Goal: Information Seeking & Learning: Learn about a topic

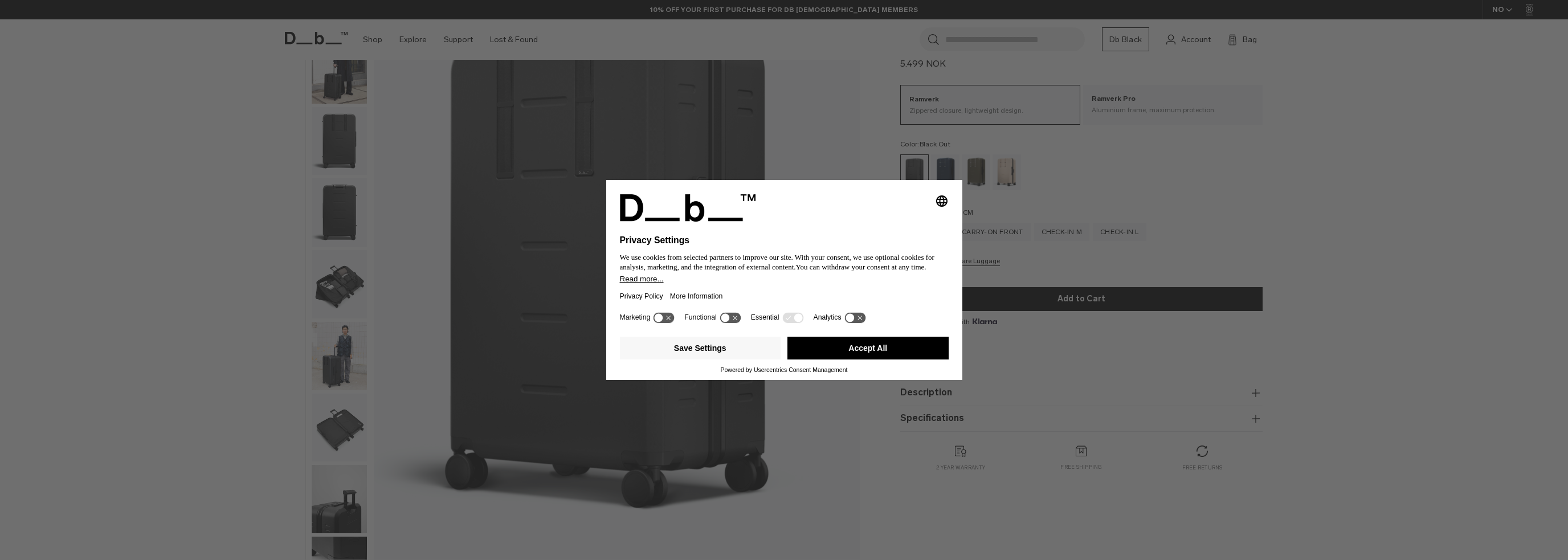
click at [837, 343] on button "Accept All" at bounding box center [868, 348] width 161 height 23
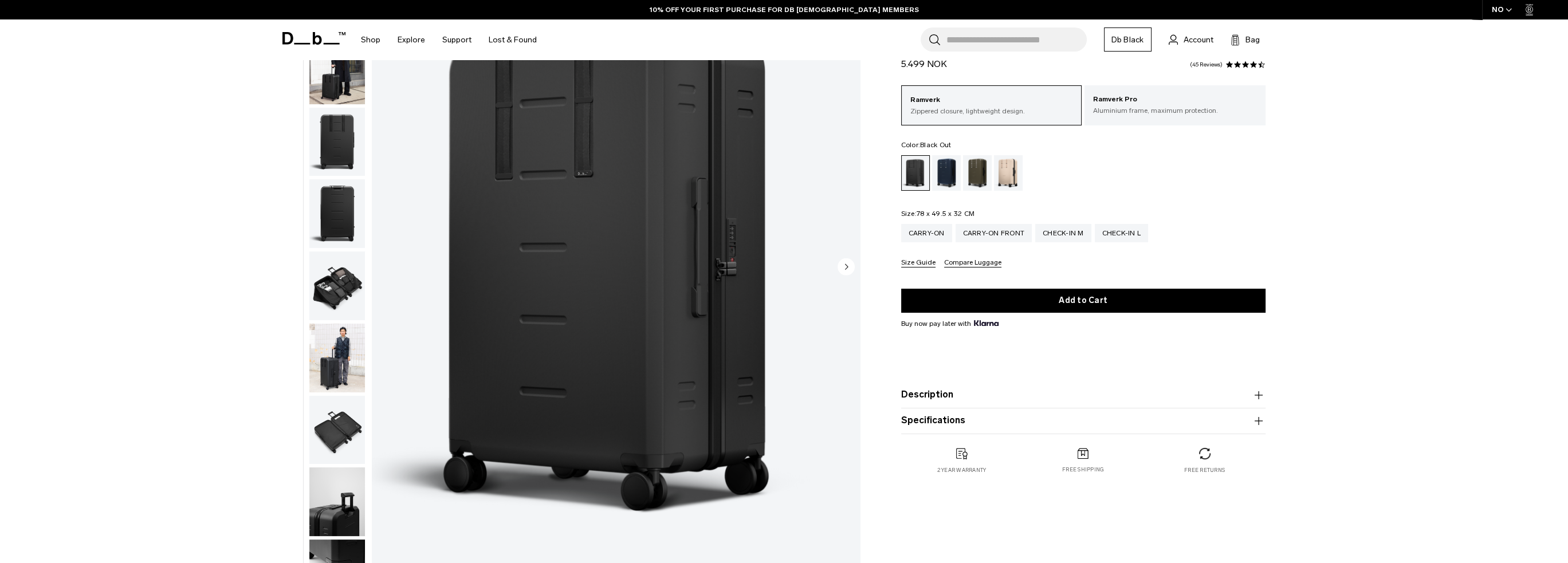
click at [337, 123] on img "button" at bounding box center [337, 142] width 55 height 69
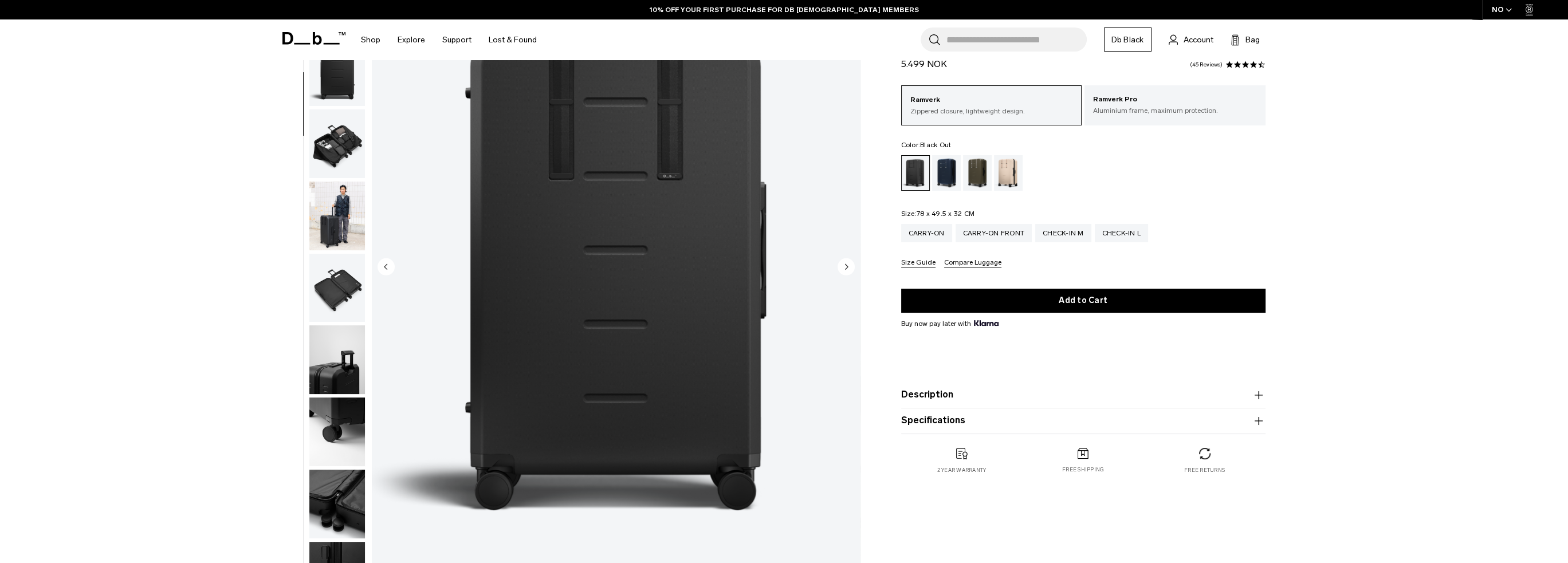
scroll to position [144, 0]
click at [339, 194] on img "button" at bounding box center [337, 214] width 55 height 69
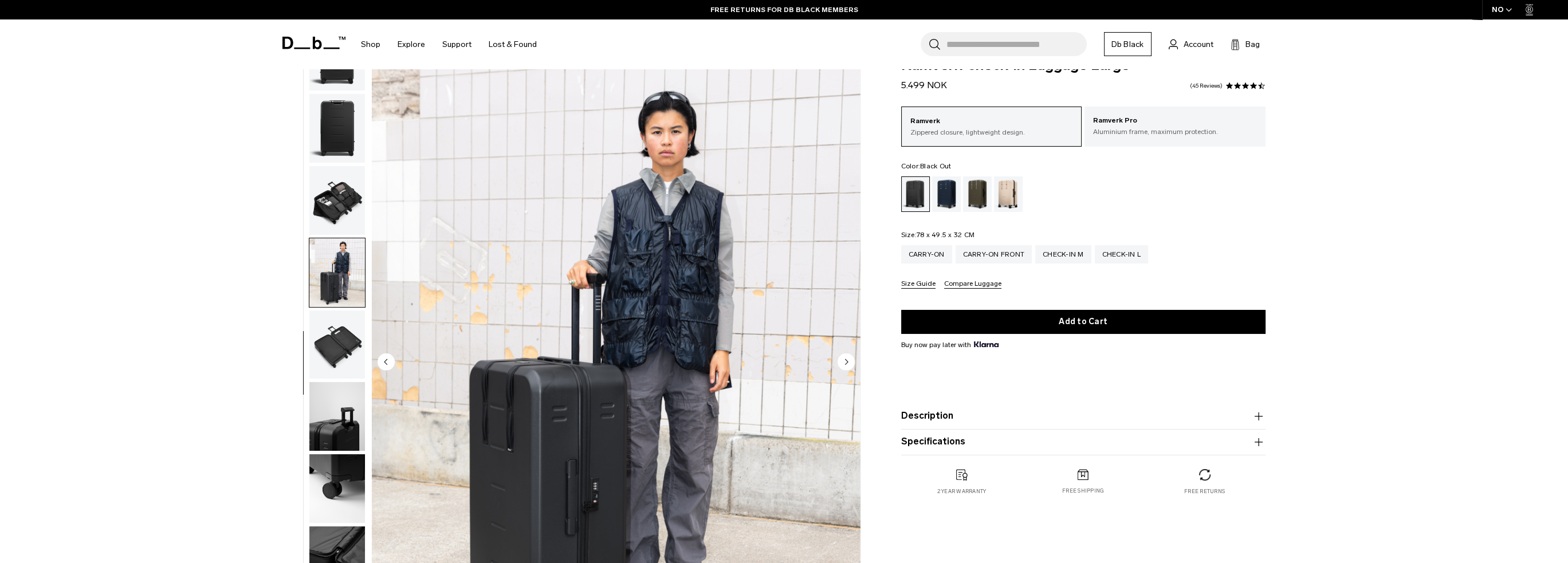
scroll to position [0, 0]
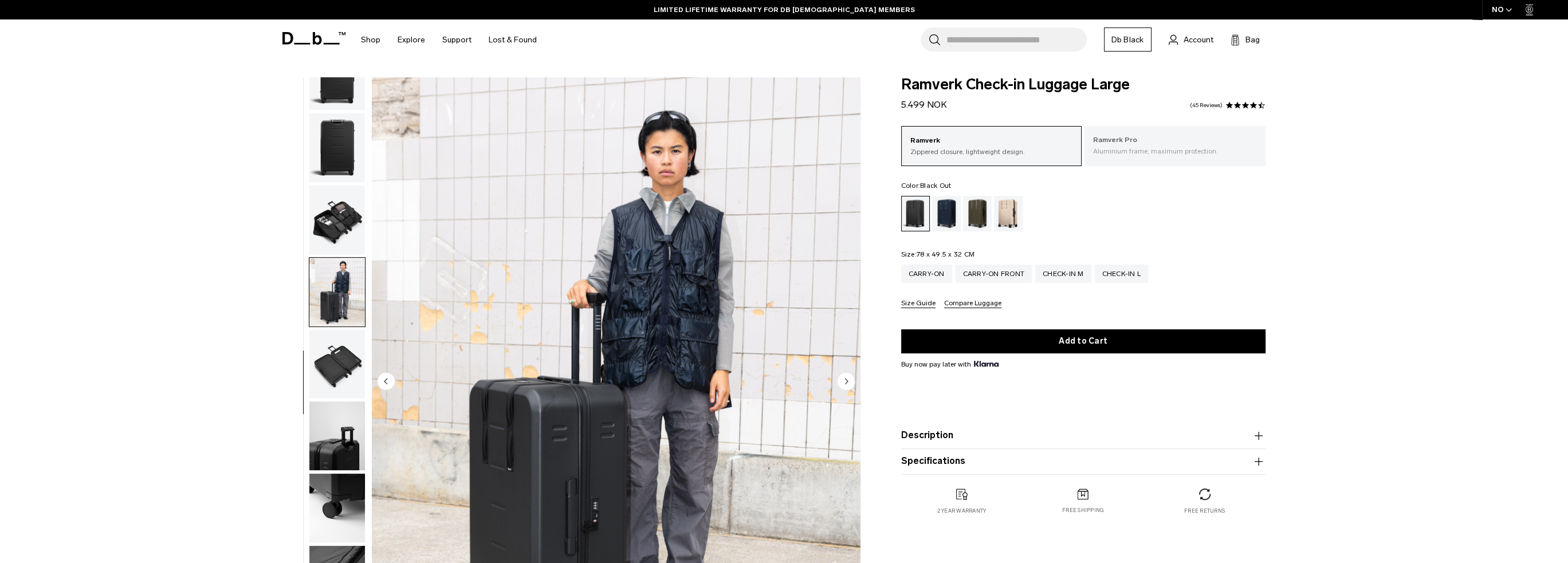
click at [1130, 144] on p "Ramverk Pro" at bounding box center [1175, 141] width 164 height 11
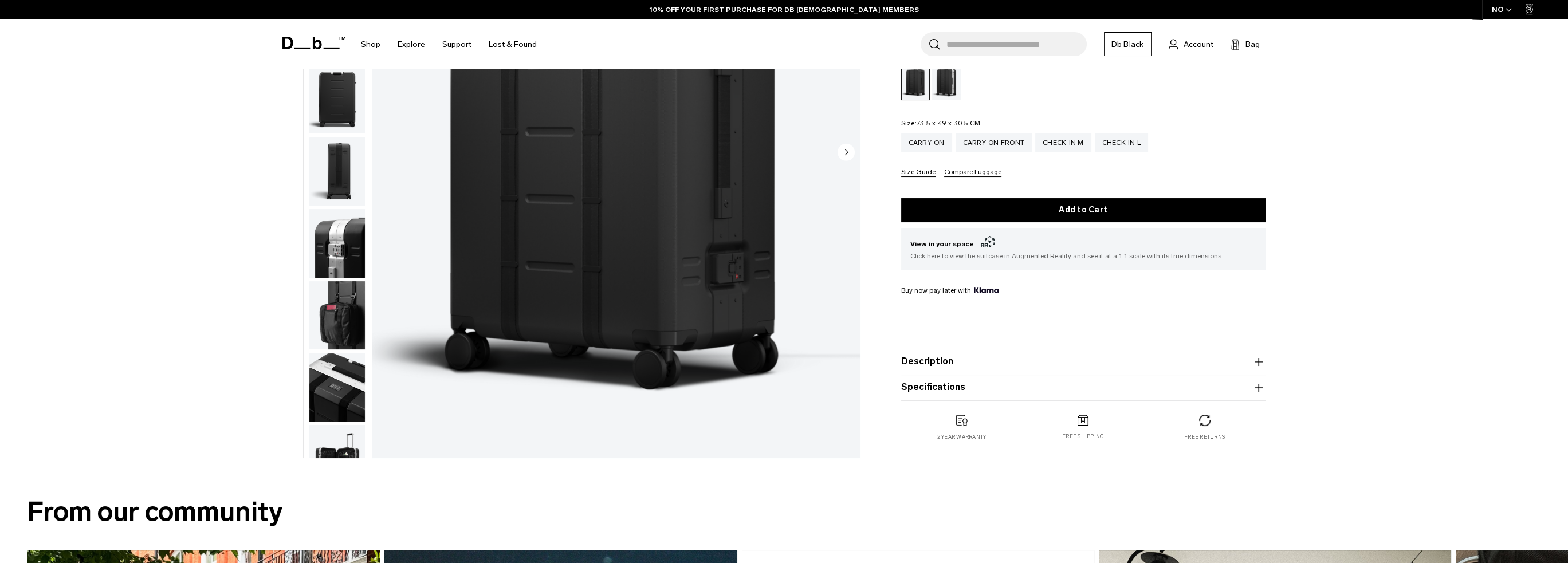
scroll to position [286, 0]
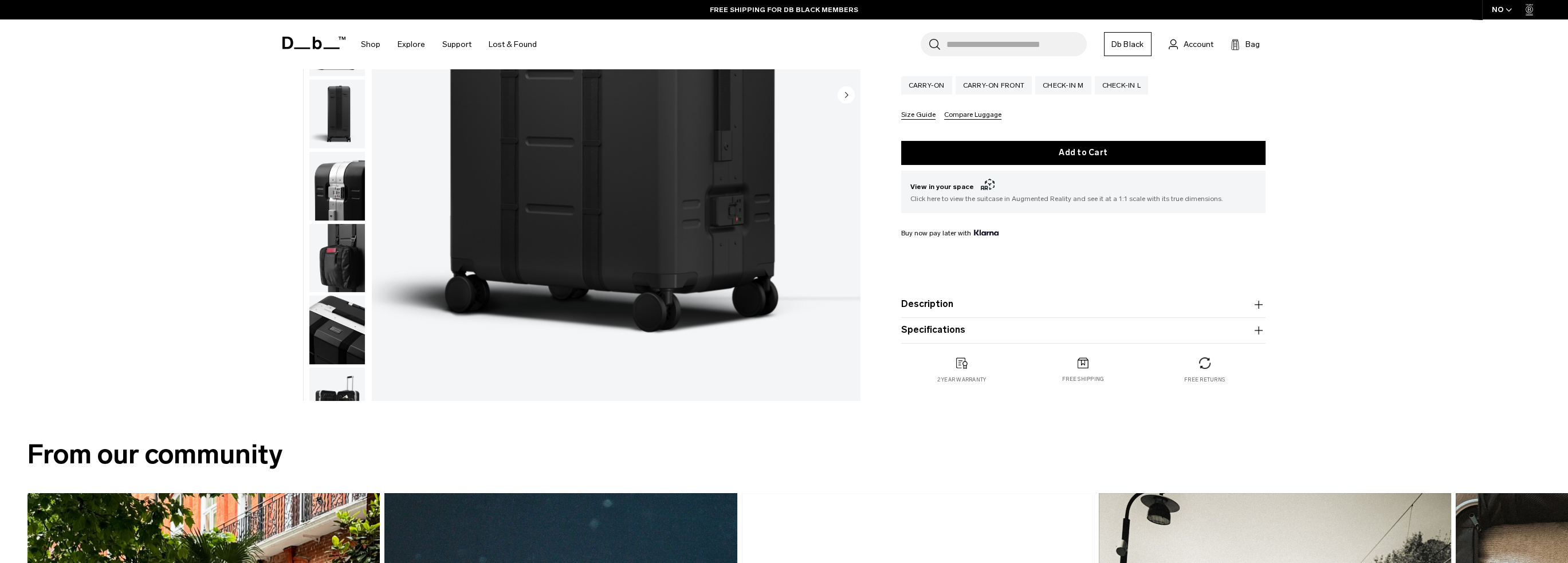
click at [1078, 311] on button "Description" at bounding box center [1084, 304] width 365 height 14
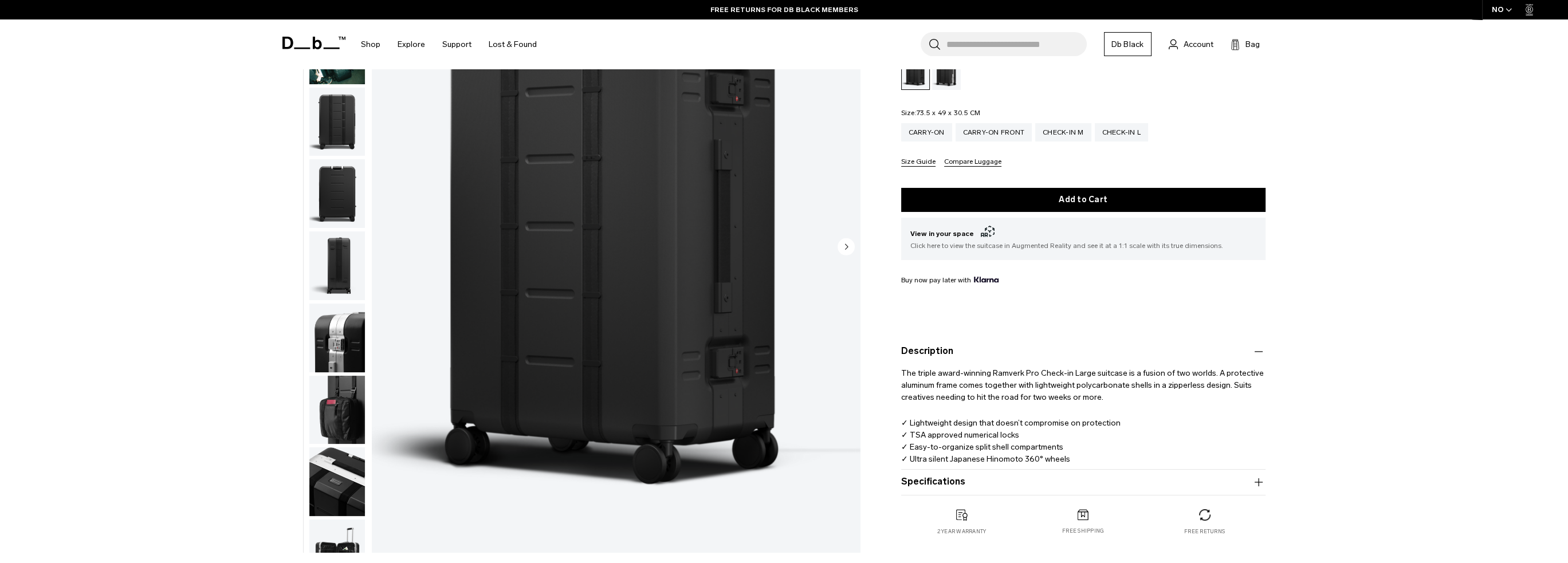
scroll to position [57, 0]
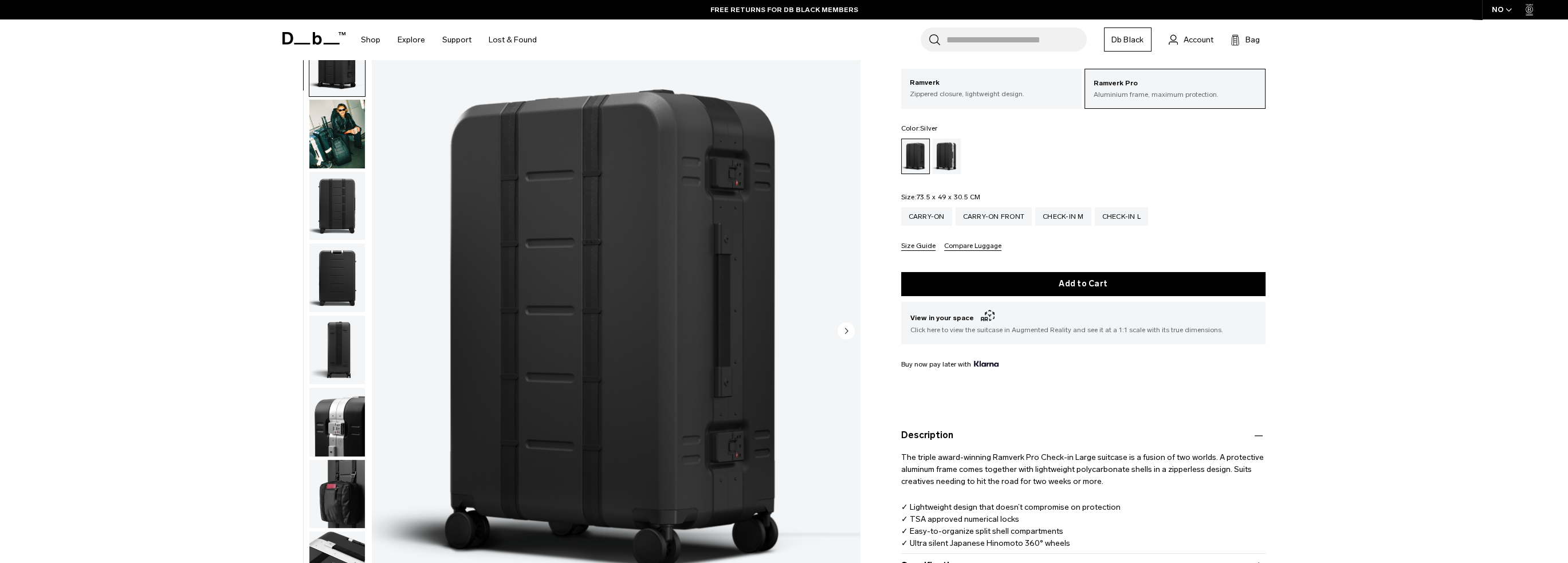
click at [944, 154] on div "Silver" at bounding box center [947, 156] width 29 height 35
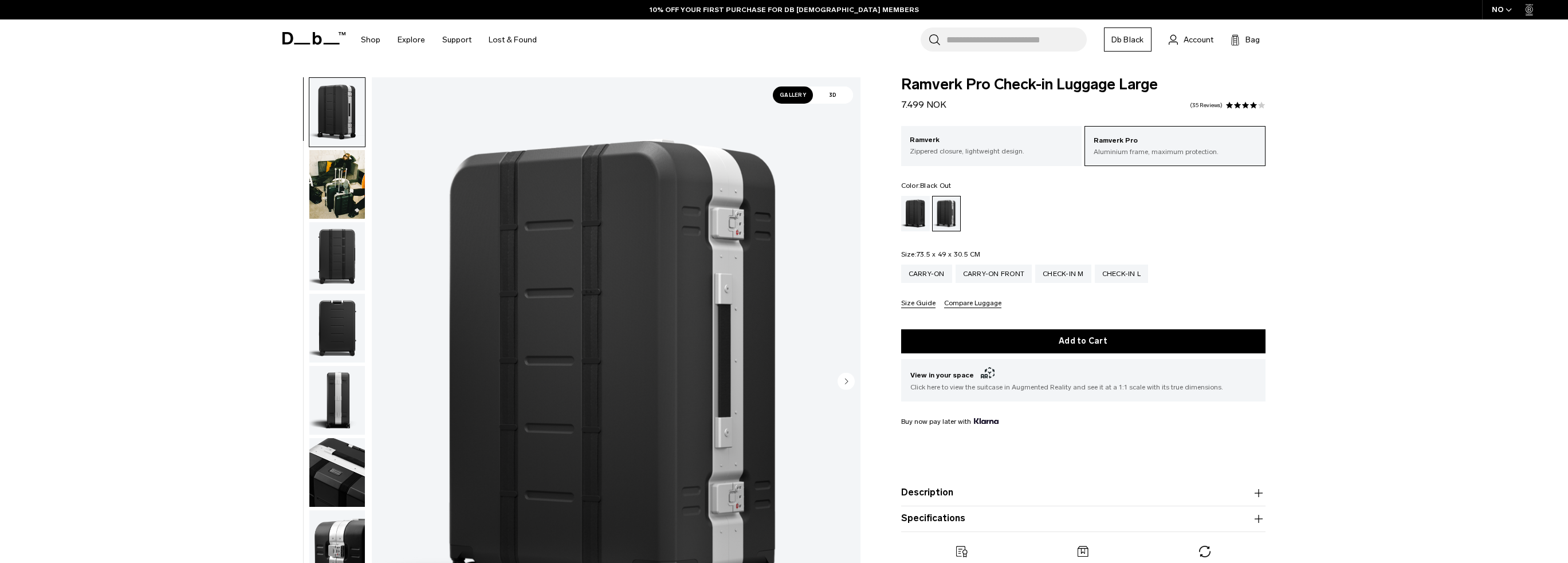
scroll to position [115, 0]
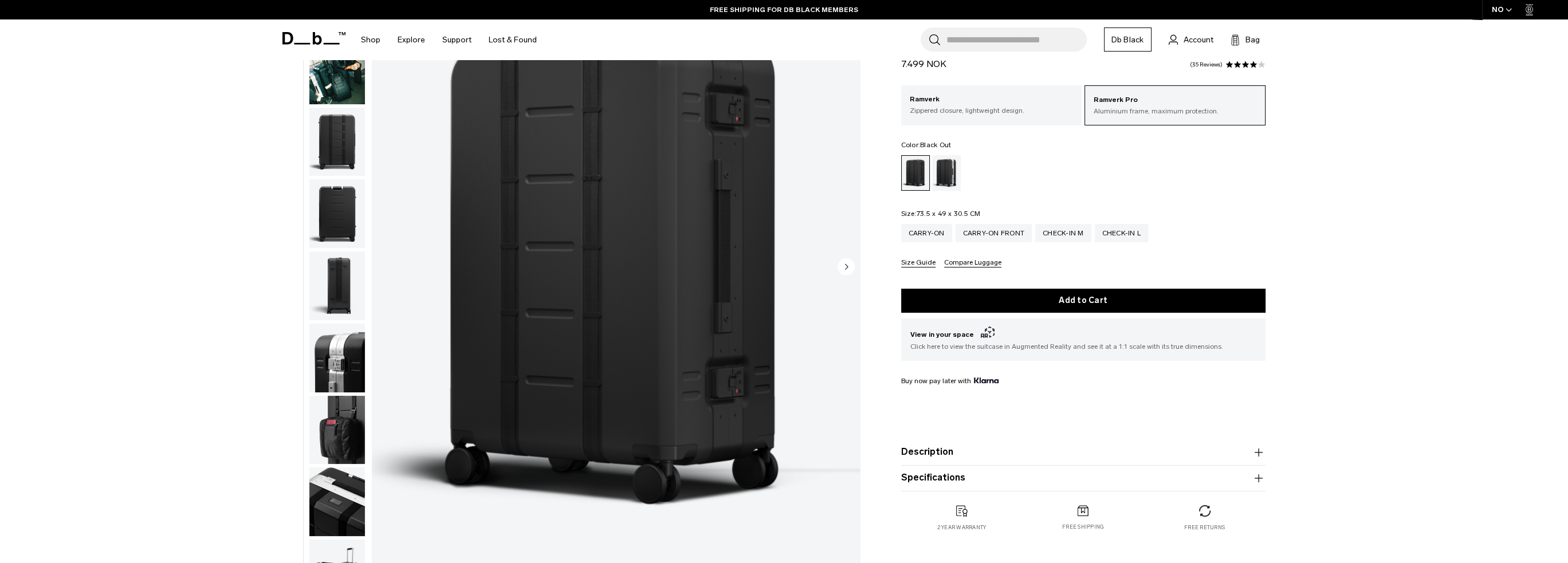
click at [1020, 455] on button "Description" at bounding box center [1084, 452] width 365 height 14
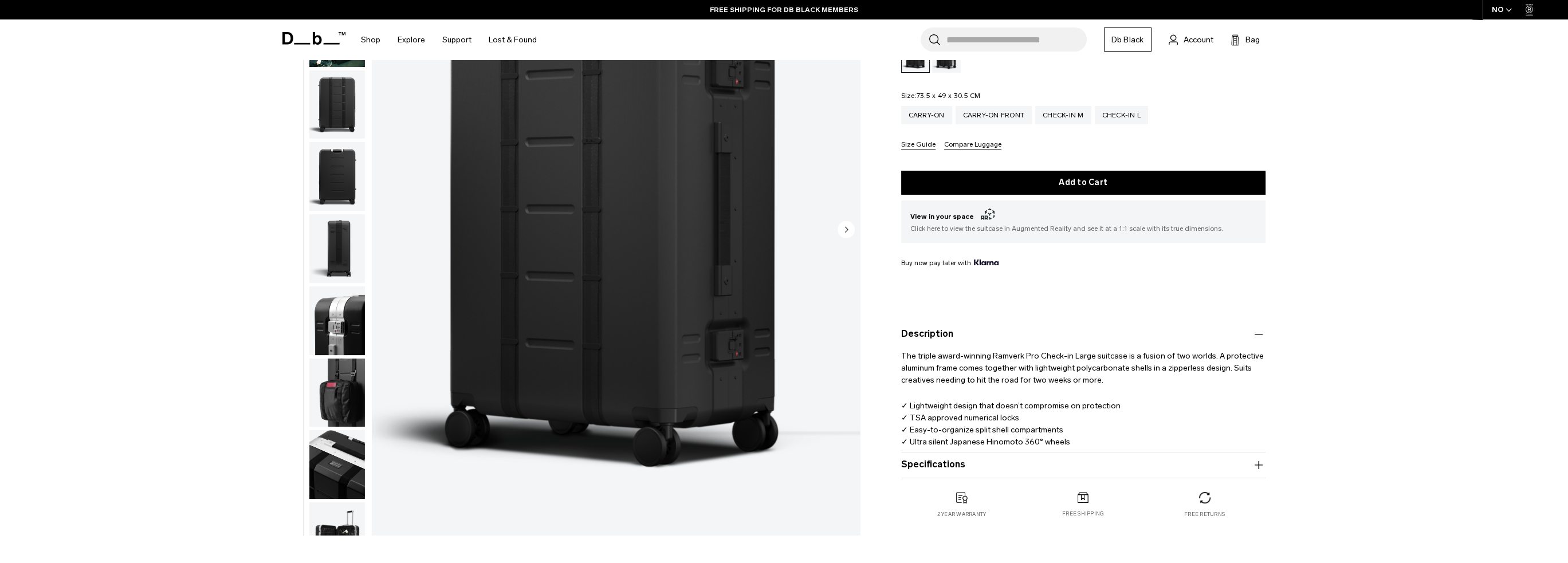
scroll to position [229, 0]
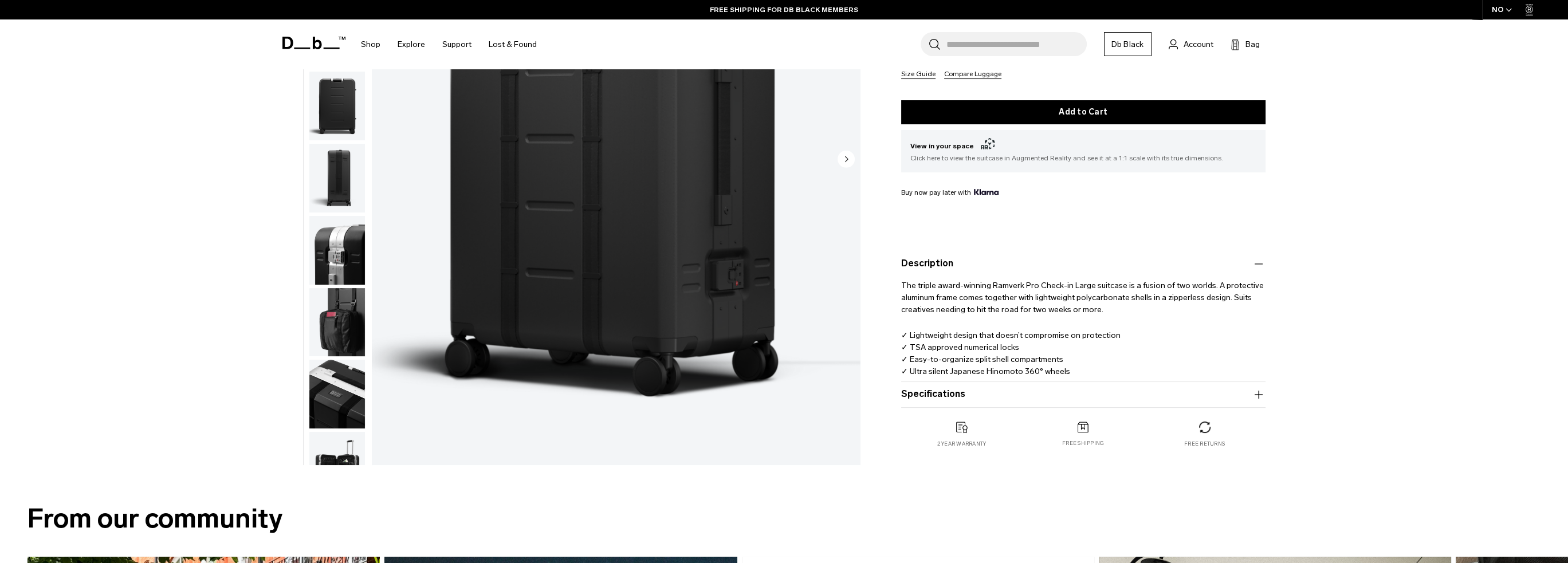
click at [1097, 402] on product-accordion "Specifications Volume 87 Litres Dimensions 73.5 x 49 x 30.5 CM (H x W x D) Weig…" at bounding box center [1084, 394] width 365 height 26
click at [1097, 399] on button "Specifications" at bounding box center [1084, 394] width 365 height 14
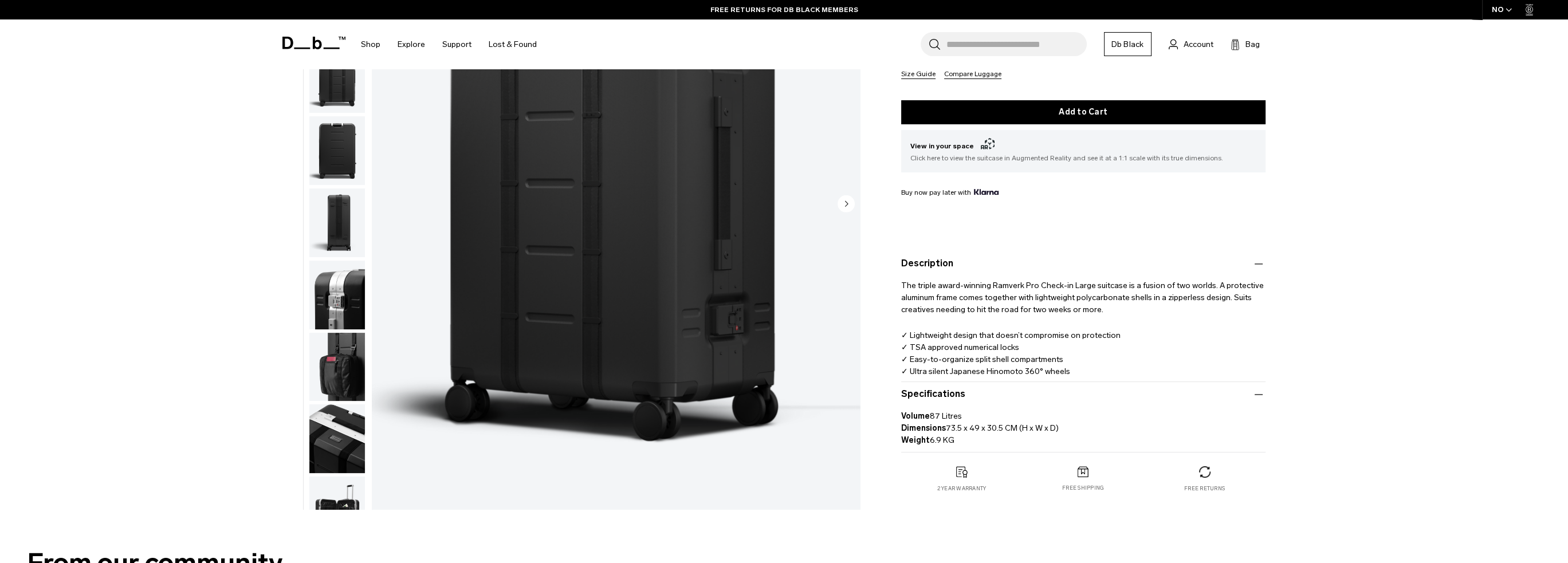
scroll to position [0, 0]
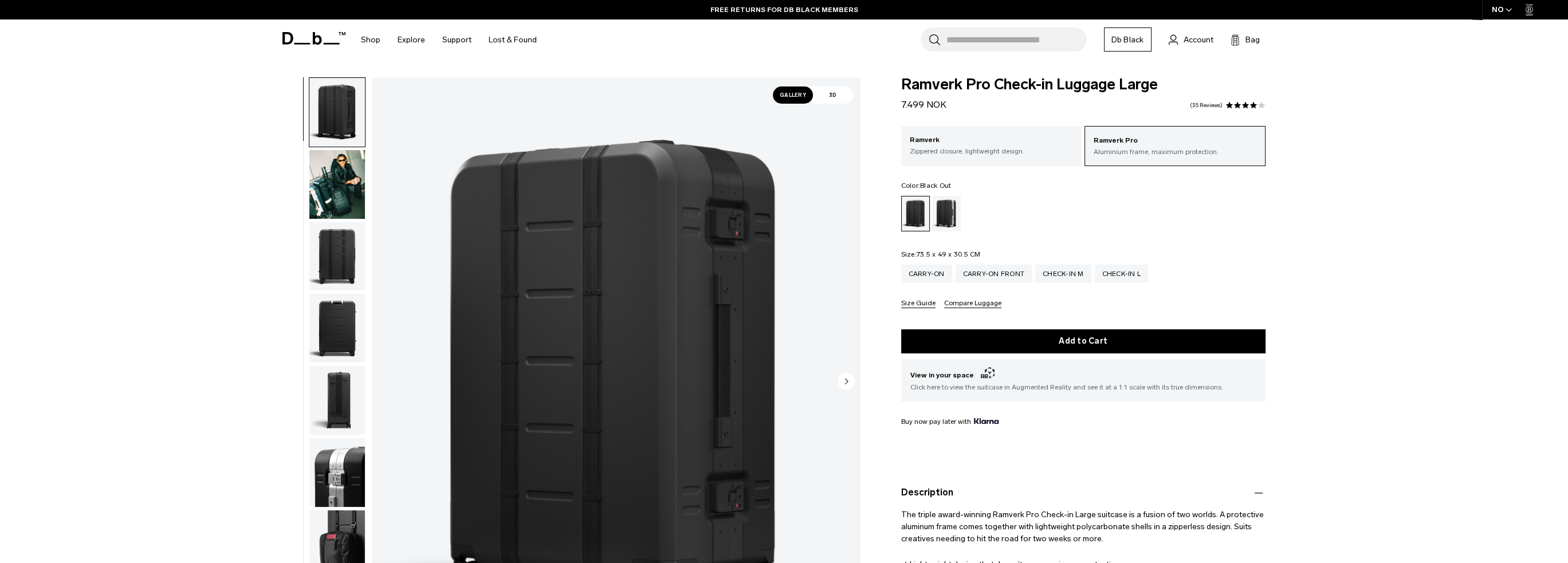
click at [347, 203] on img "button" at bounding box center [337, 184] width 55 height 69
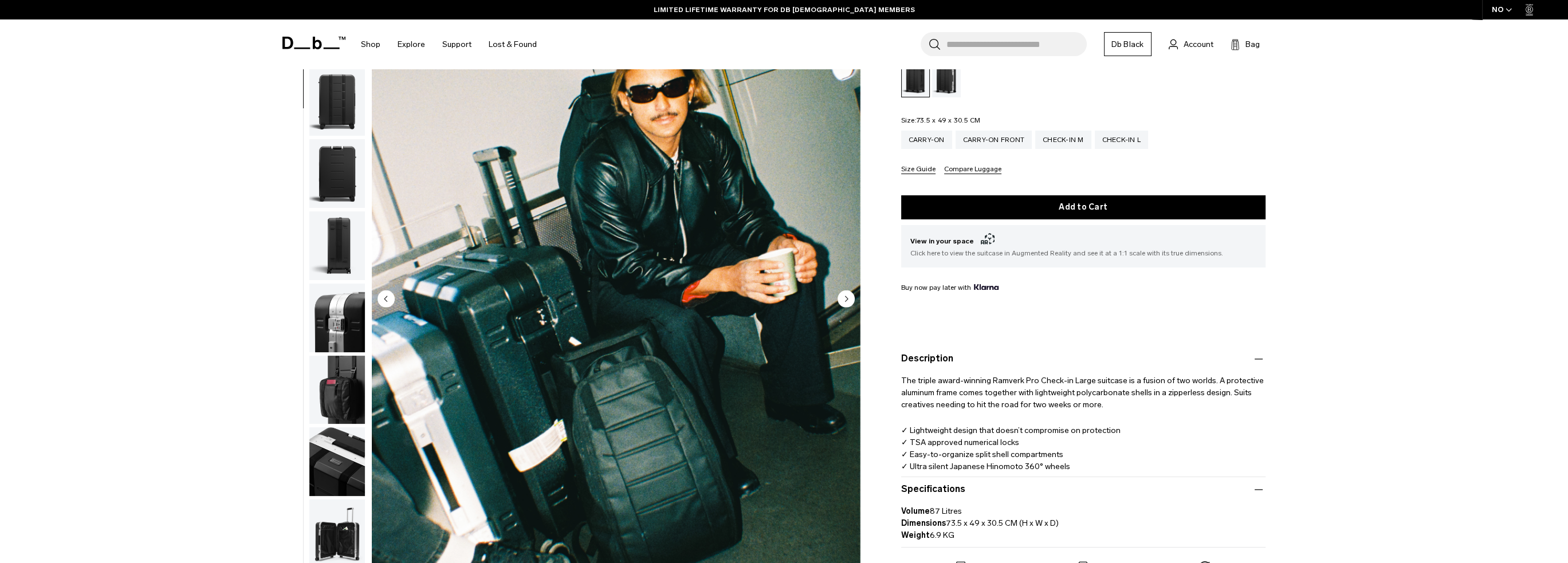
scroll to position [115, 0]
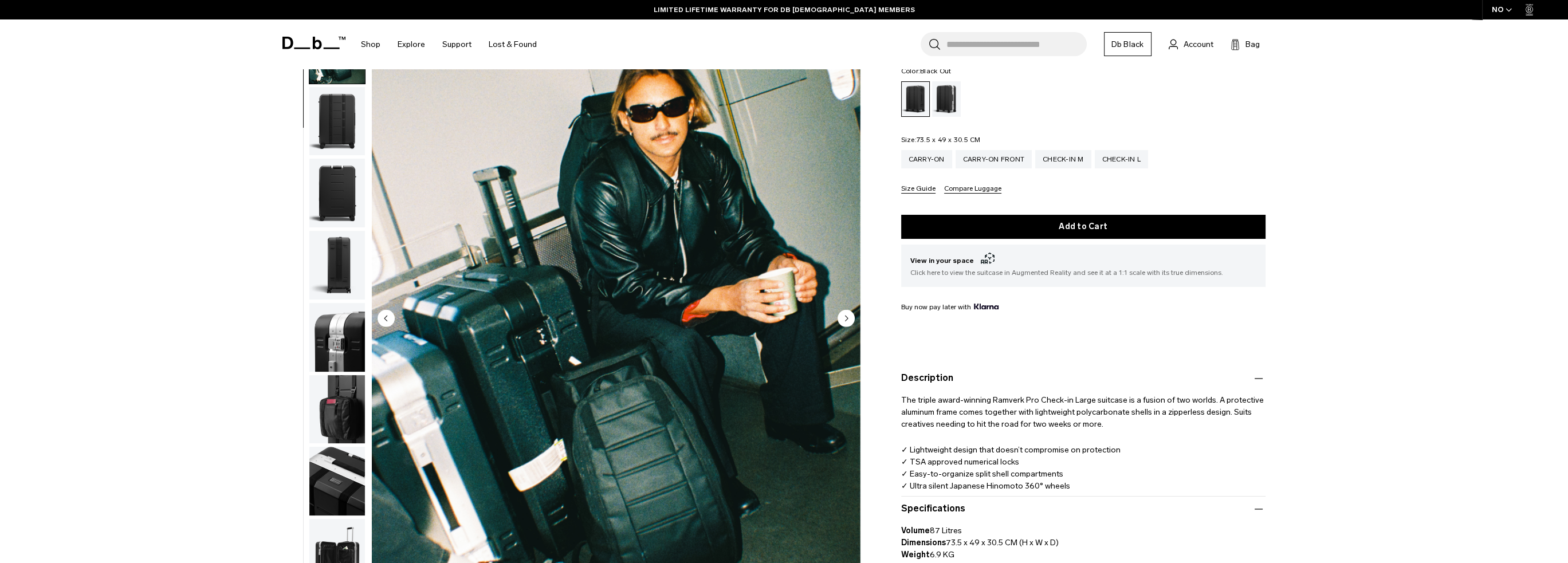
click at [348, 298] on img "button" at bounding box center [337, 265] width 55 height 69
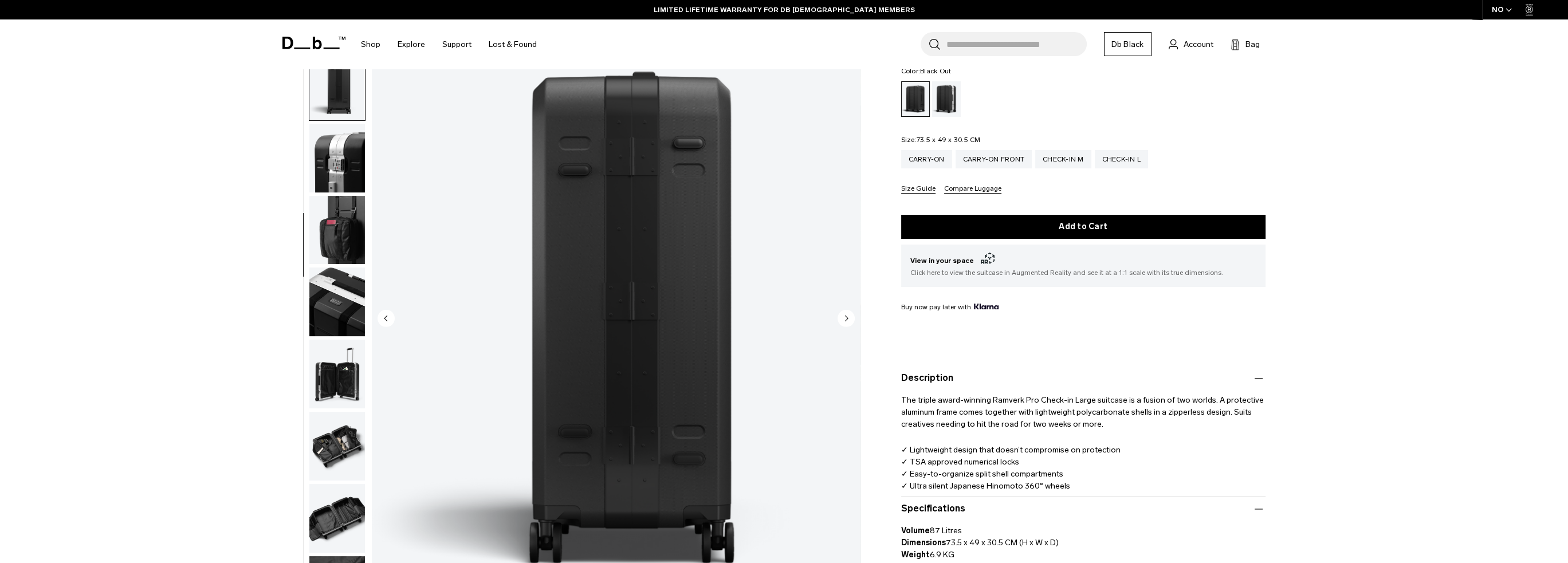
scroll to position [252, 0]
click at [342, 376] on img "button" at bounding box center [337, 374] width 55 height 69
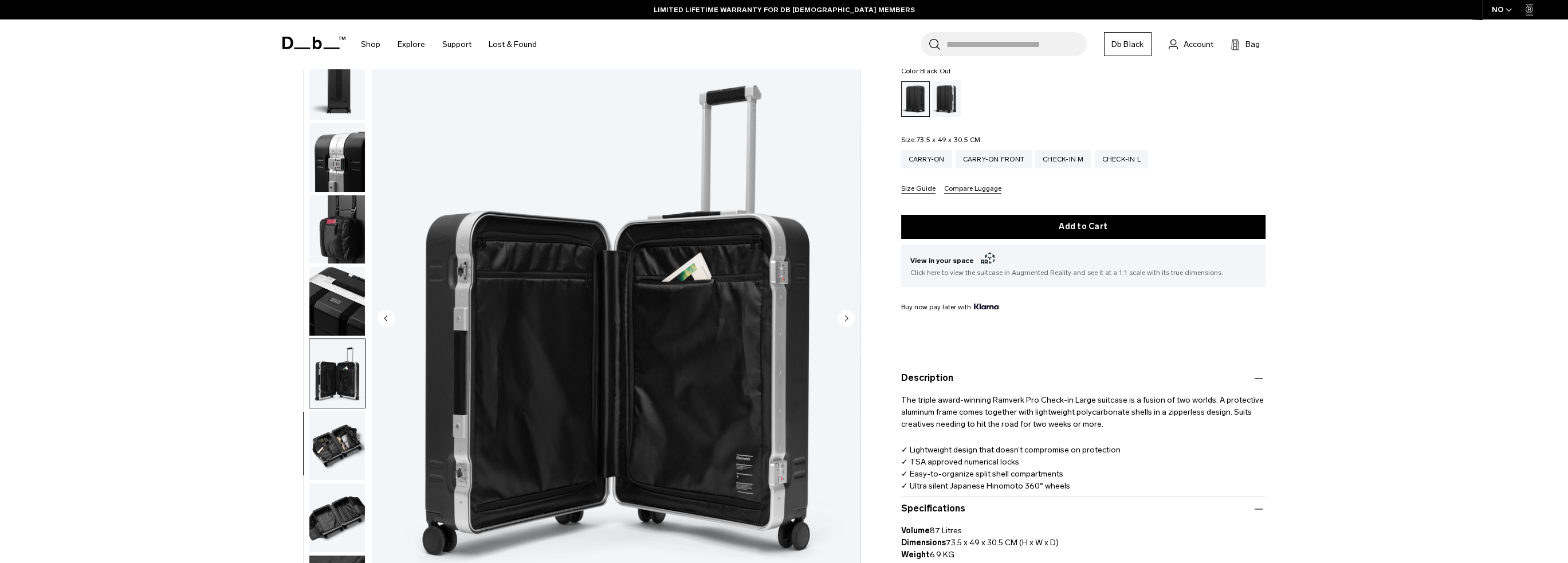
click at [327, 410] on button "button" at bounding box center [337, 445] width 57 height 70
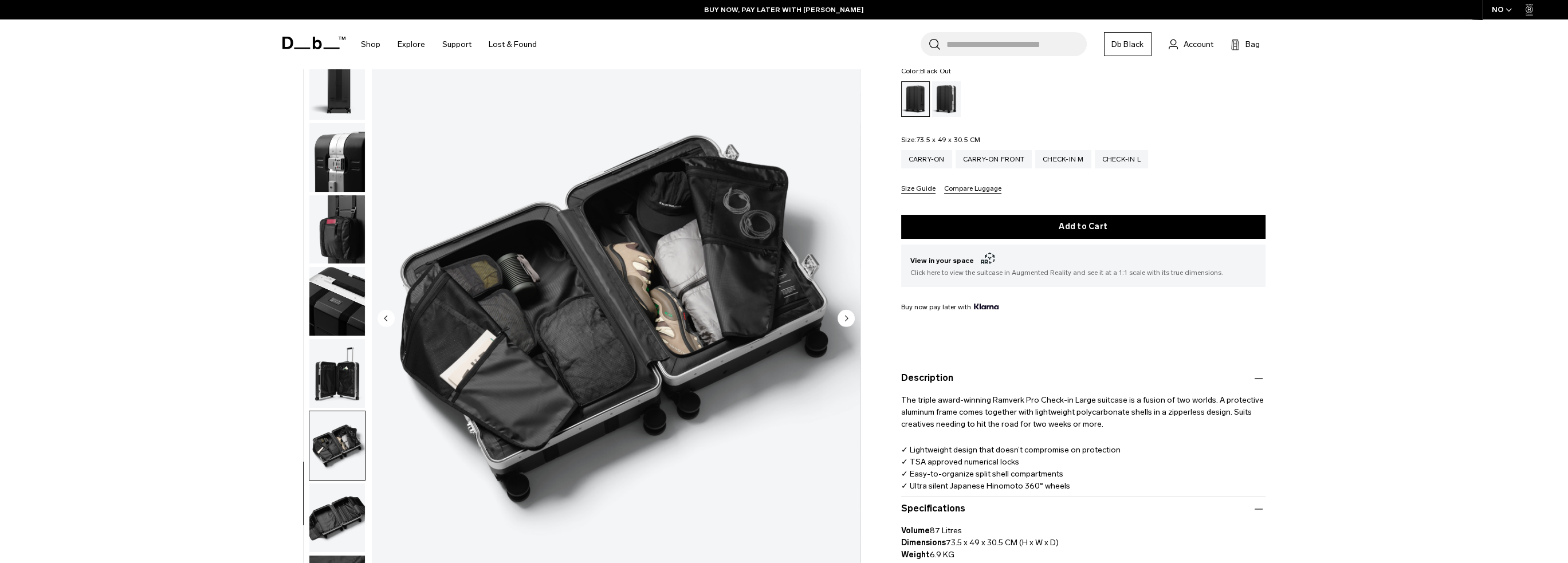
click at [329, 444] on img "button" at bounding box center [337, 445] width 55 height 69
click at [331, 515] on img "button" at bounding box center [337, 517] width 55 height 69
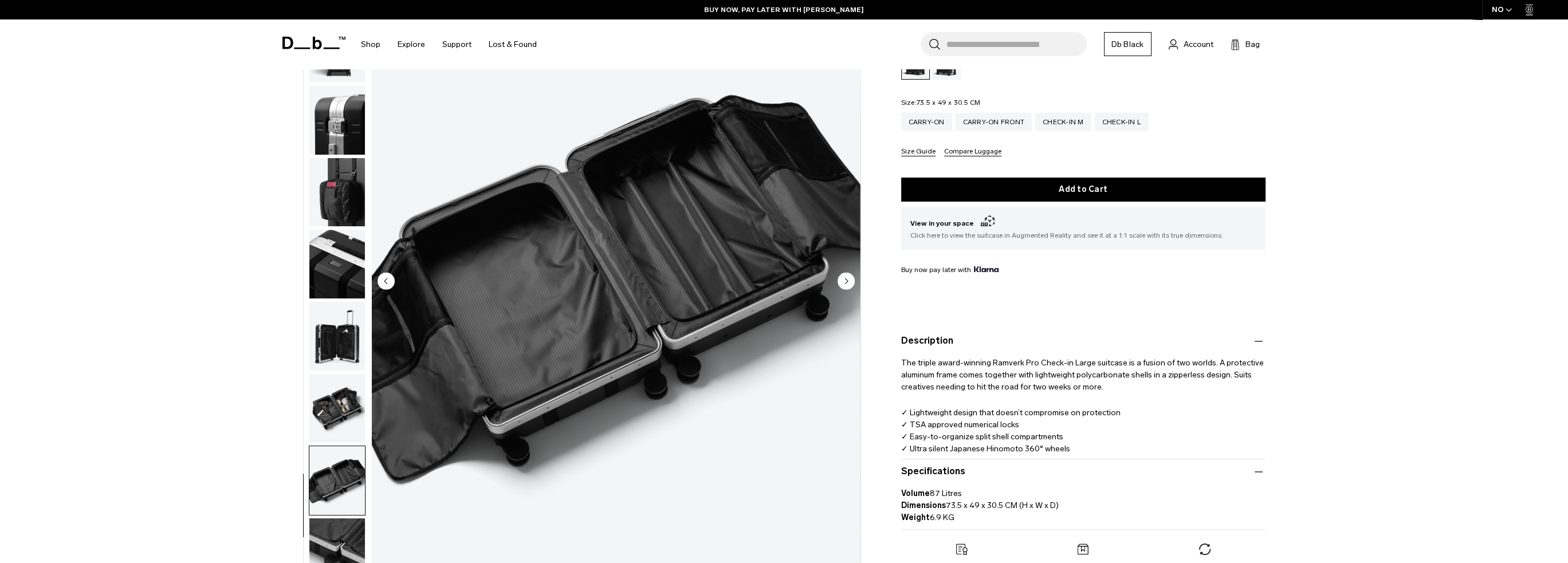
scroll to position [171, 0]
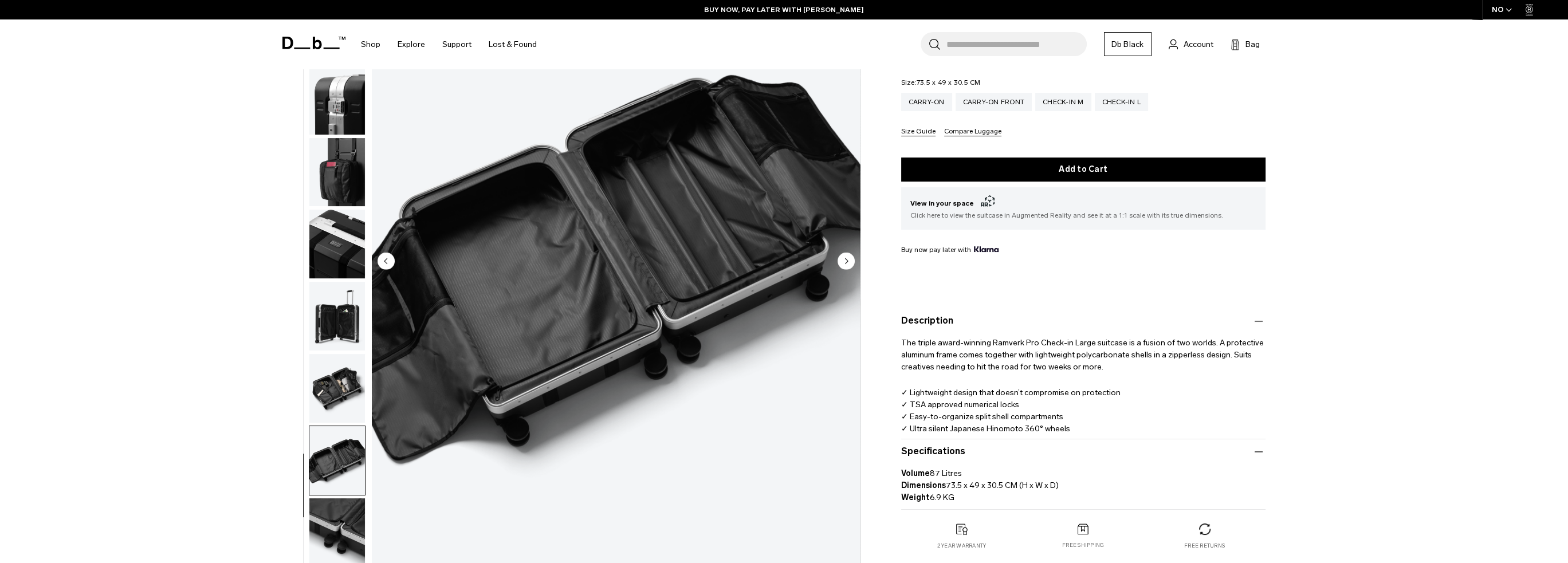
click at [329, 511] on img "button" at bounding box center [337, 532] width 55 height 69
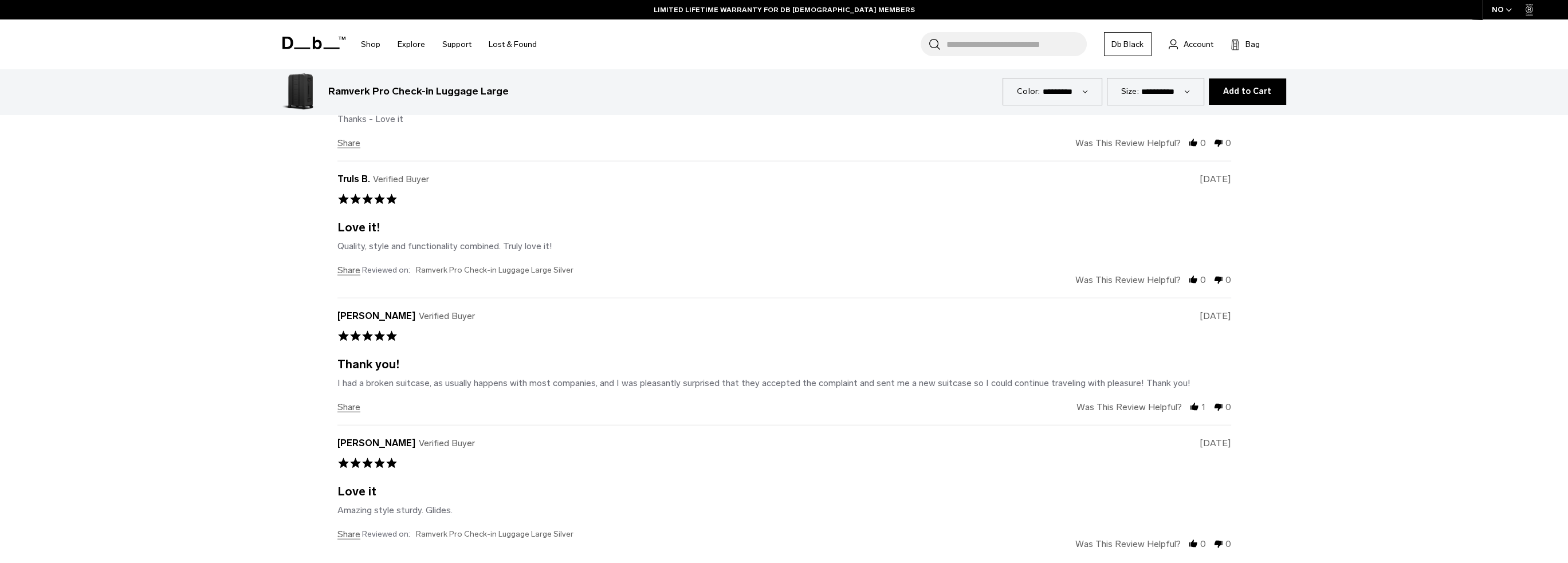
scroll to position [4924, 0]
